Goal: Task Accomplishment & Management: Manage account settings

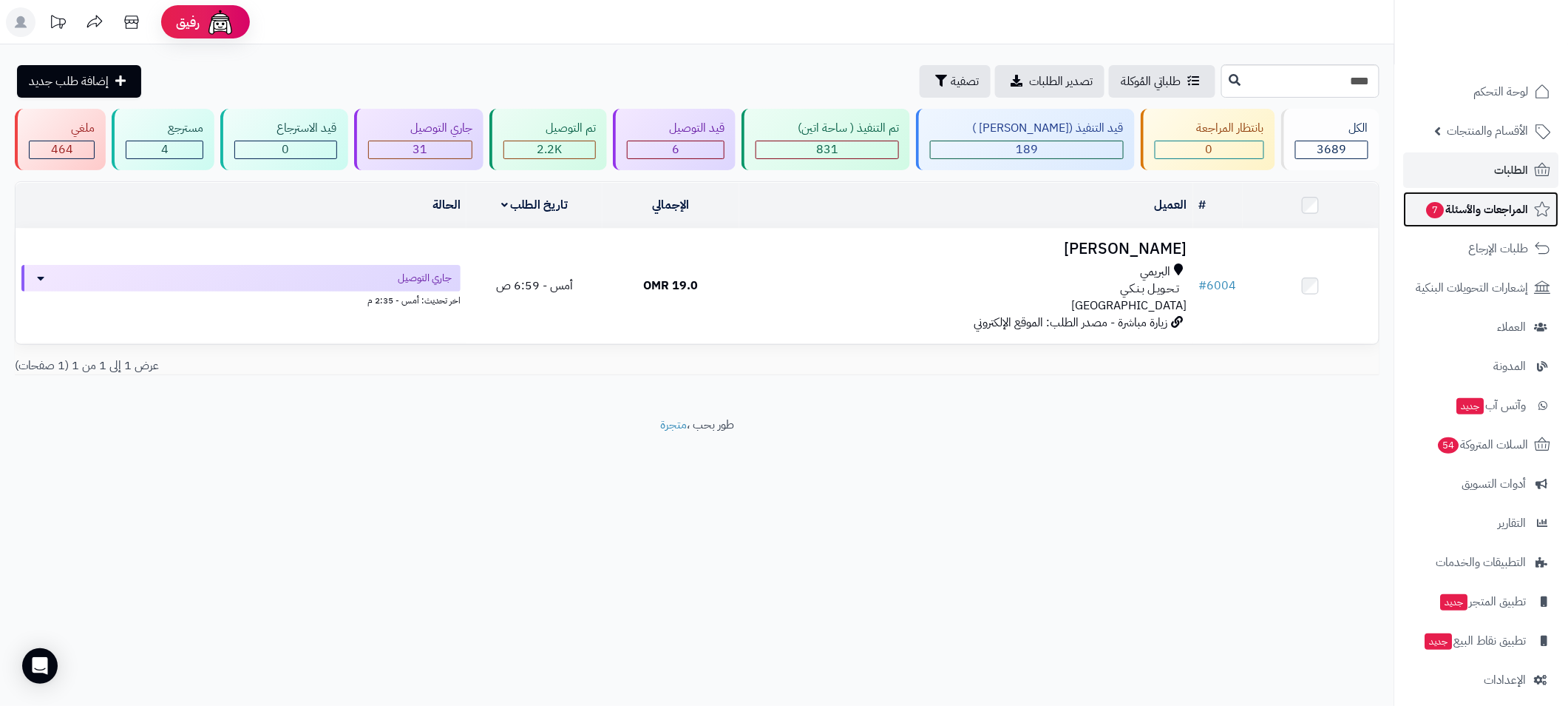
click at [1476, 208] on span "المراجعات والأسئلة 7" at bounding box center [1476, 209] width 104 height 21
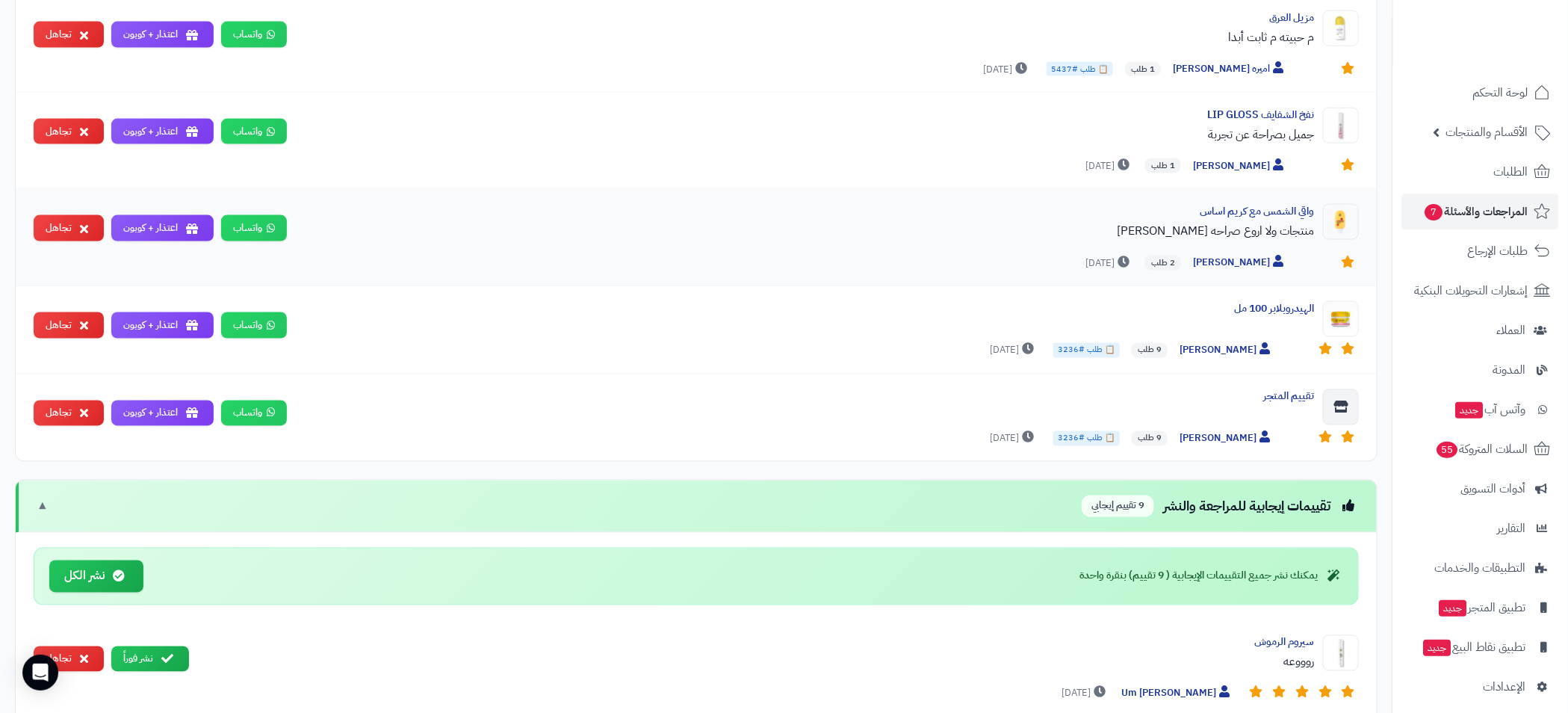
scroll to position [1680, 0]
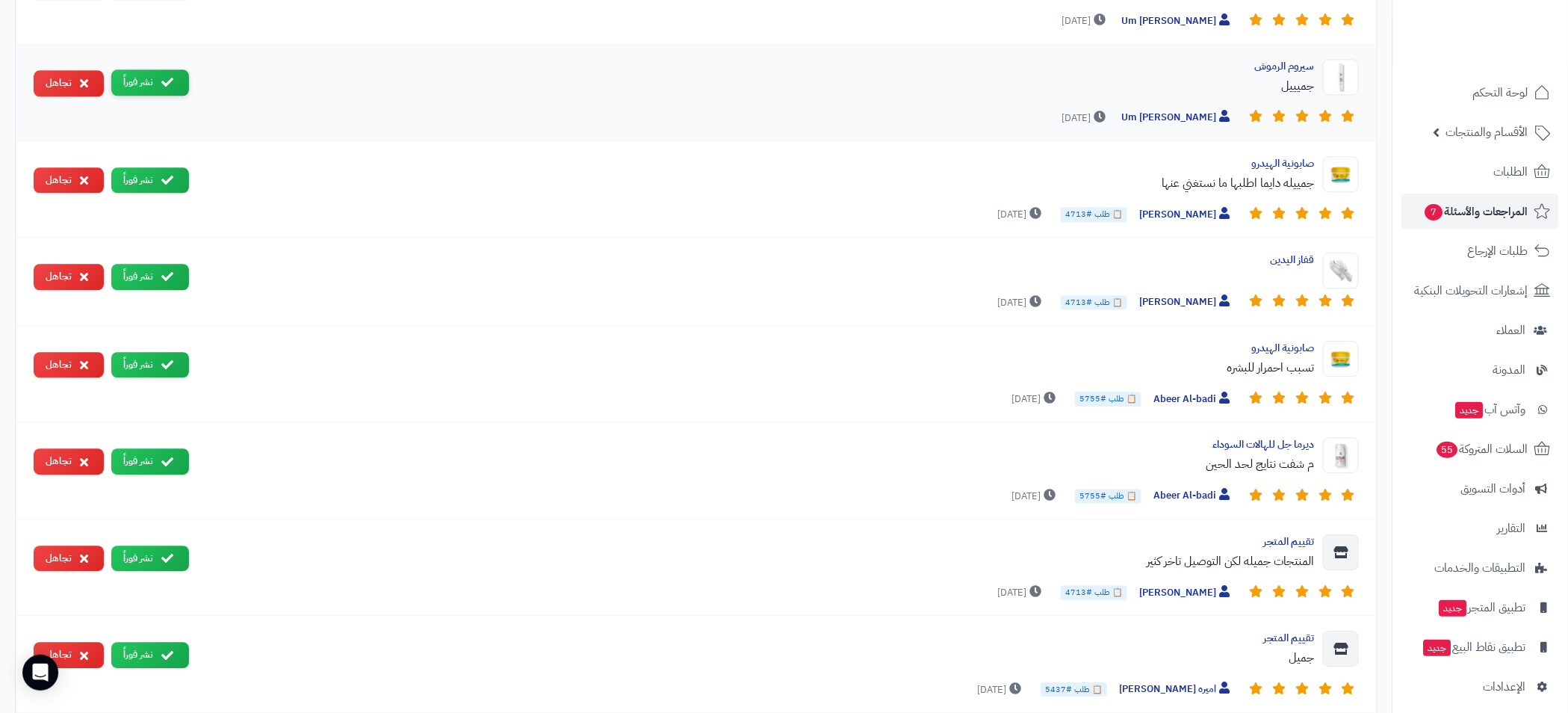
click at [163, 76] on icon at bounding box center [167, 81] width 12 height 12
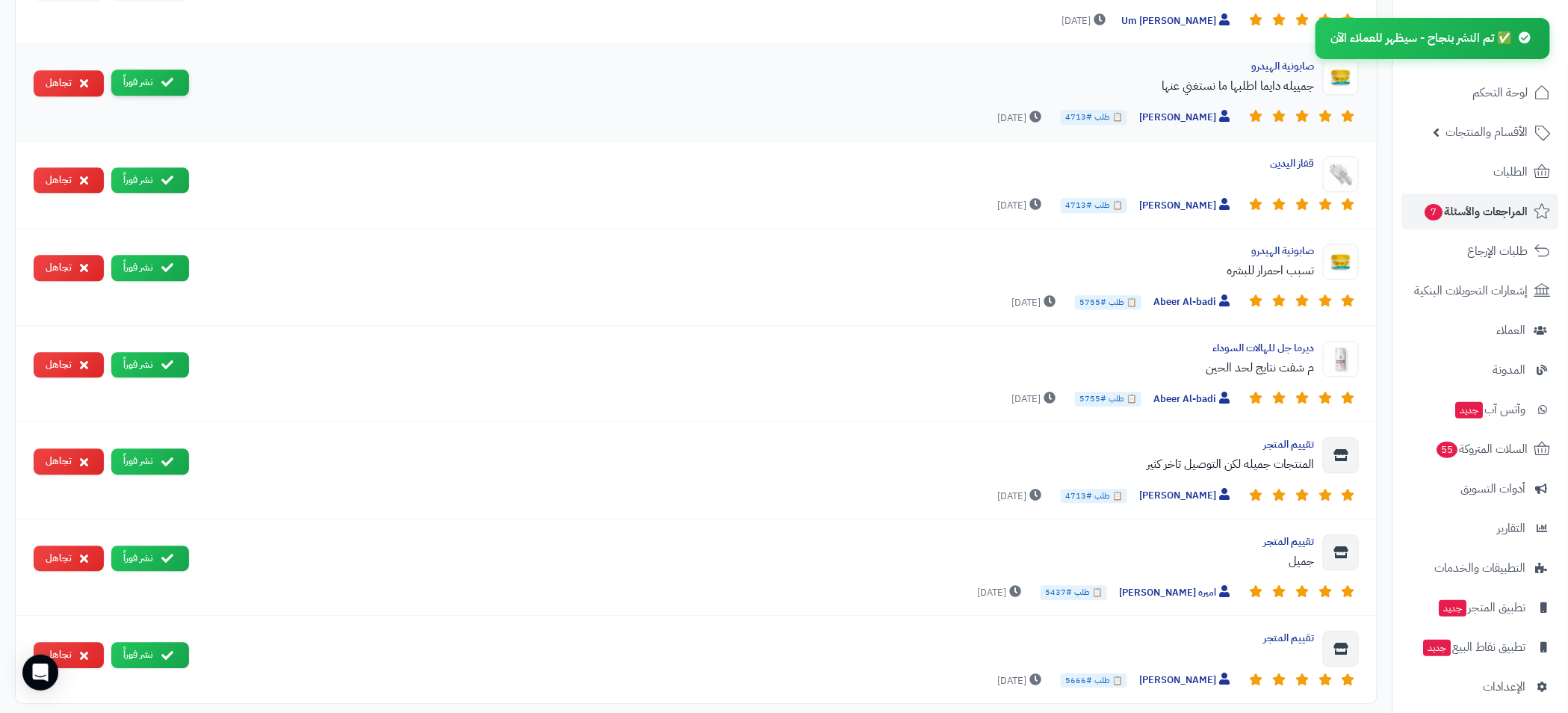
click at [156, 83] on button "نشر فوراً" at bounding box center [150, 82] width 78 height 26
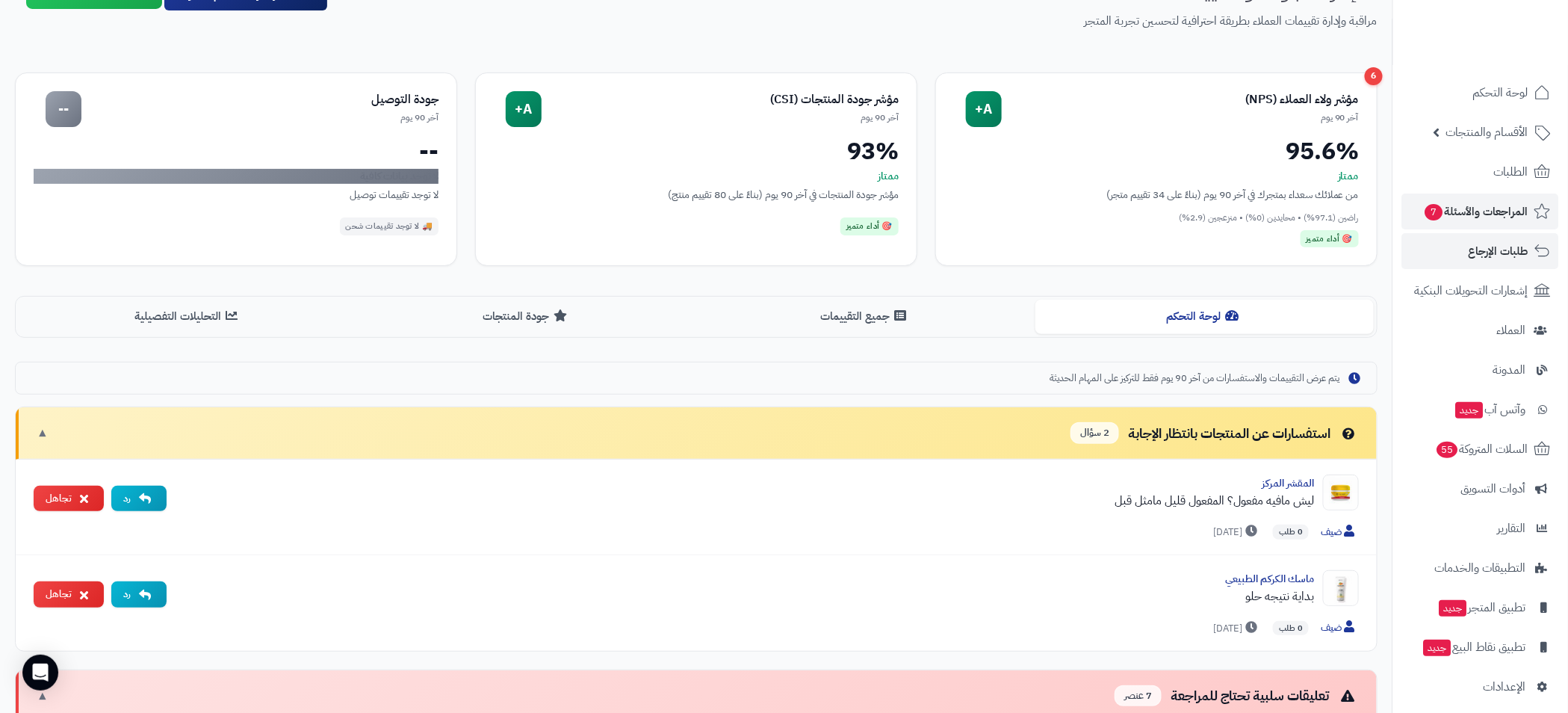
scroll to position [81, 0]
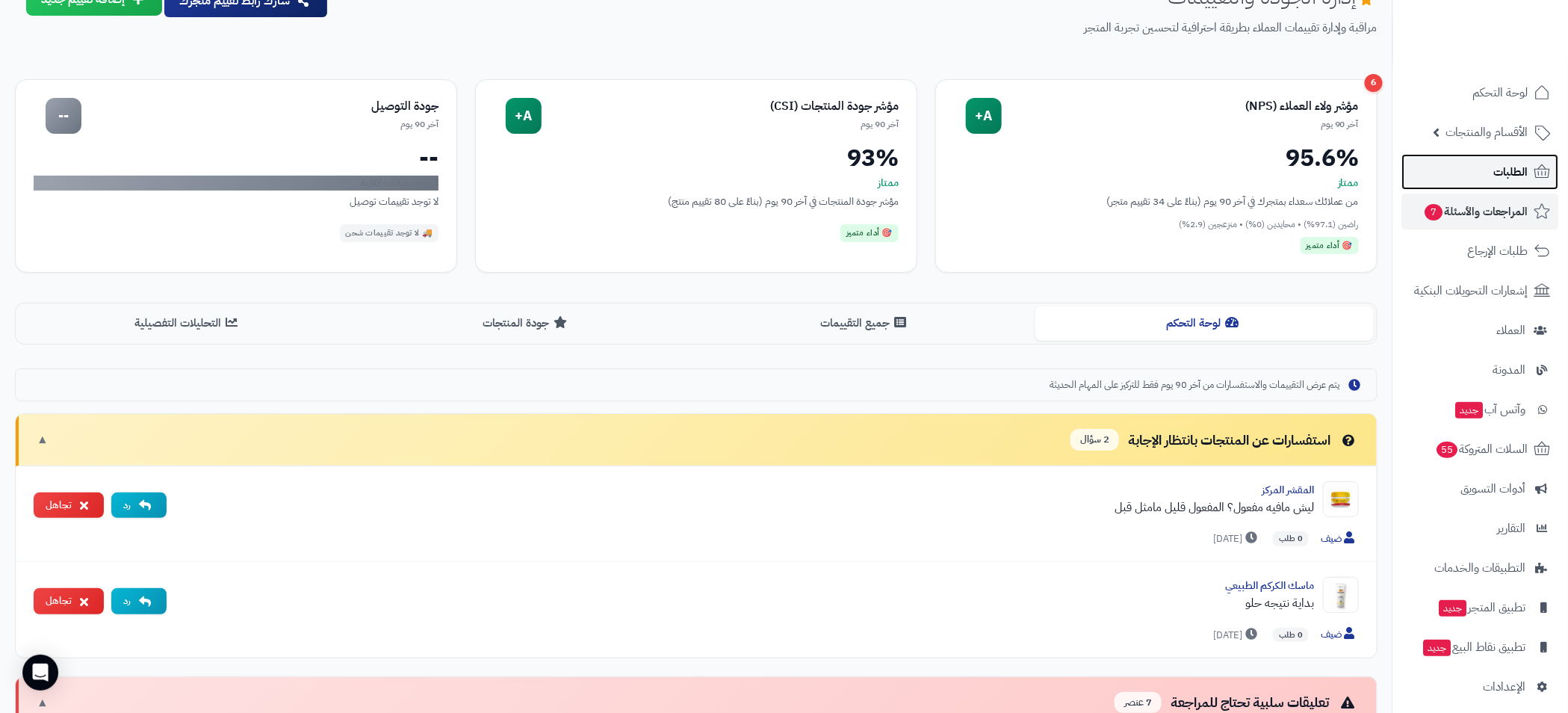
click at [1512, 172] on span "الطلبات" at bounding box center [1511, 171] width 34 height 21
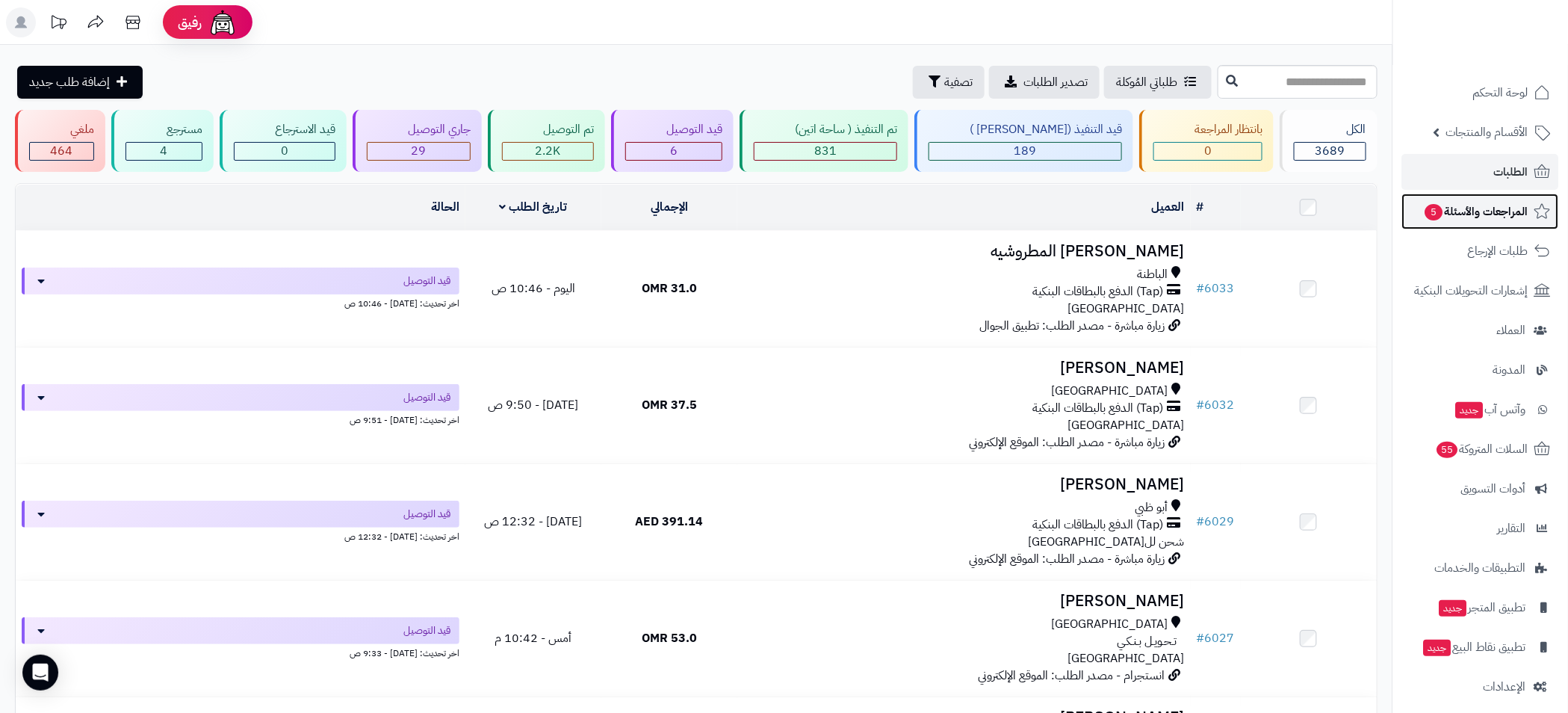
click at [1458, 221] on span "المراجعات والأسئلة 5" at bounding box center [1476, 211] width 105 height 21
